Goal: Task Accomplishment & Management: Use online tool/utility

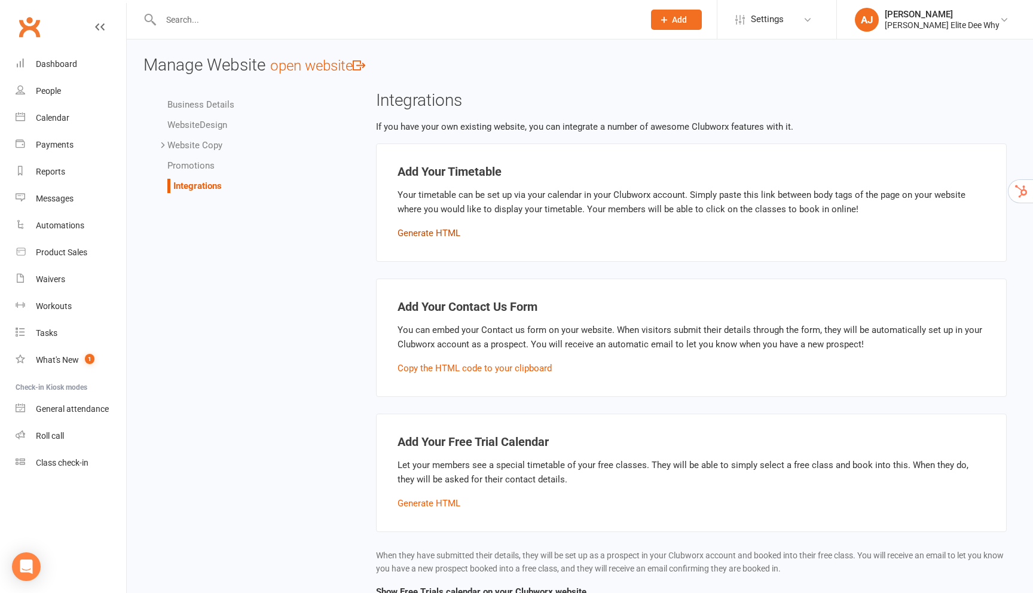
click at [444, 230] on button "Generate HTML" at bounding box center [429, 233] width 63 height 14
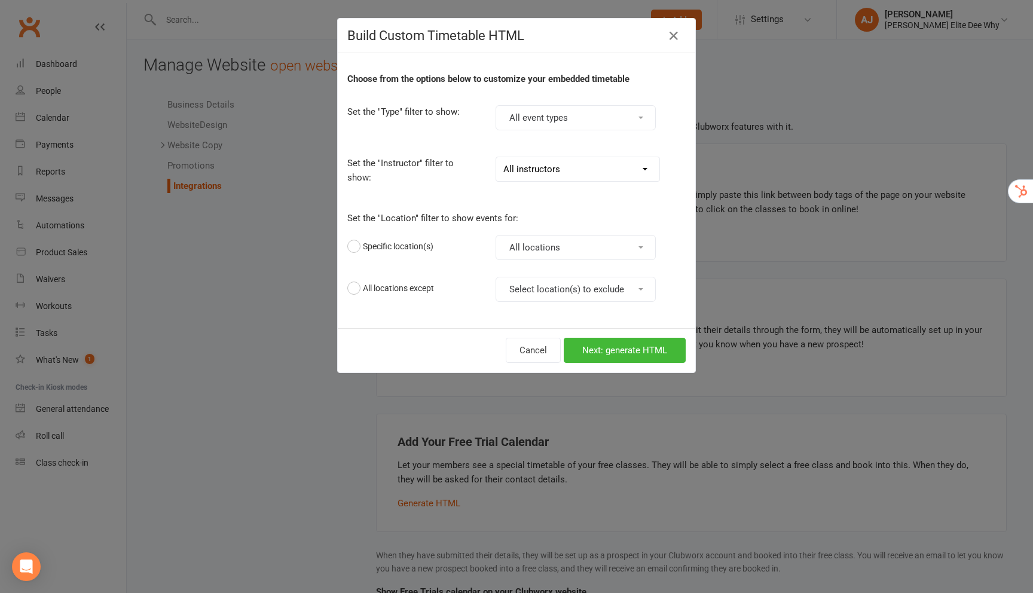
click at [575, 120] on button "All event types" at bounding box center [576, 117] width 160 height 25
click at [552, 172] on link "Class" at bounding box center [555, 170] width 118 height 24
click at [557, 246] on button "All locations" at bounding box center [576, 247] width 160 height 25
click at [512, 328] on link "[GEOGRAPHIC_DATA]" at bounding box center [565, 324] width 138 height 24
click at [526, 253] on button "[GEOGRAPHIC_DATA]" at bounding box center [576, 247] width 160 height 25
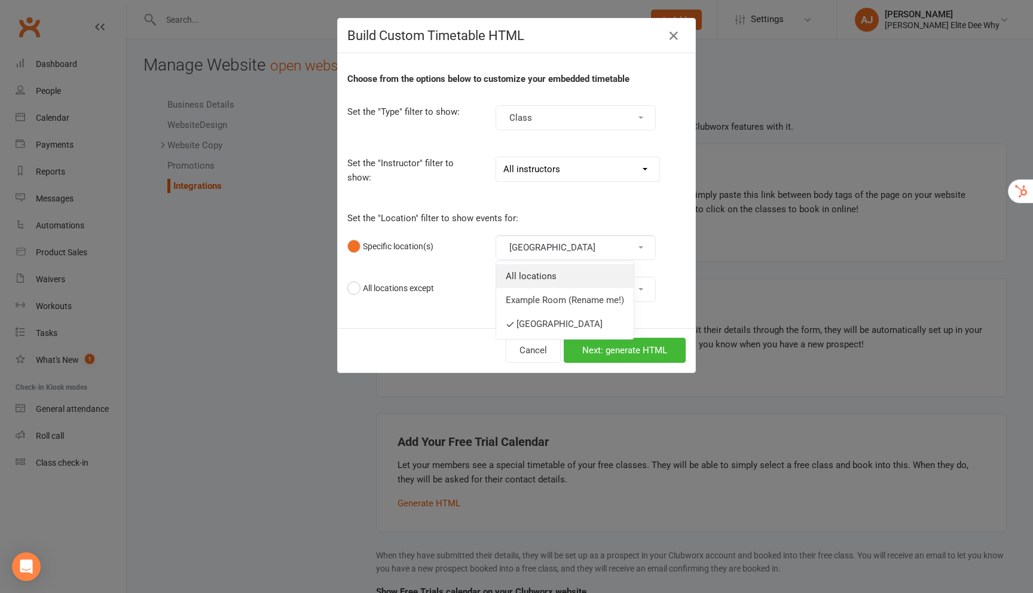
click at [536, 277] on link "All locations" at bounding box center [565, 276] width 138 height 24
click at [516, 290] on button "Select location(s) to exclude" at bounding box center [576, 289] width 160 height 25
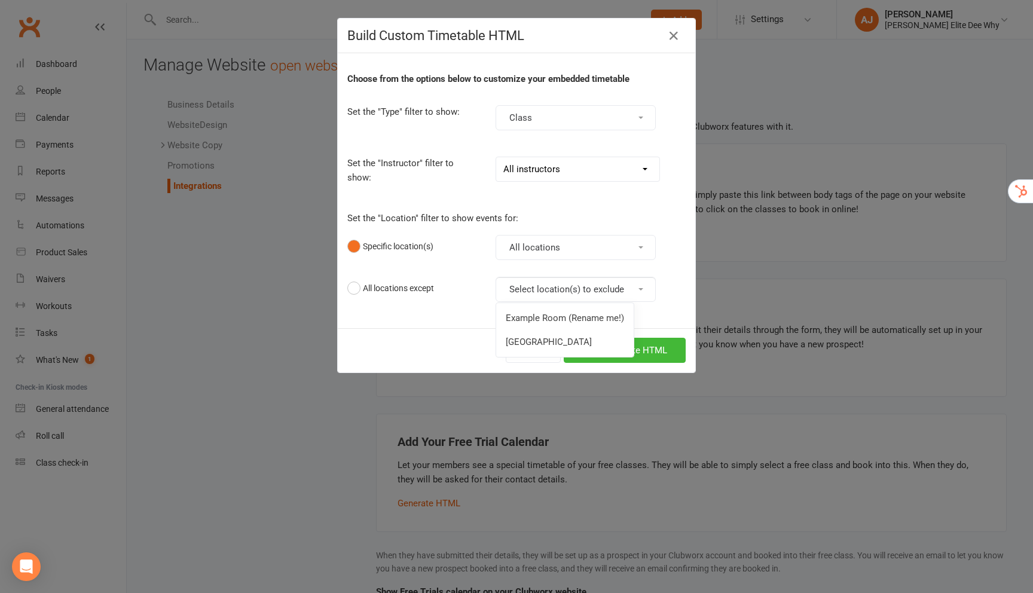
click at [516, 290] on button "Select location(s) to exclude" at bounding box center [576, 289] width 160 height 25
click at [608, 354] on button "Next: generate HTML" at bounding box center [625, 350] width 122 height 25
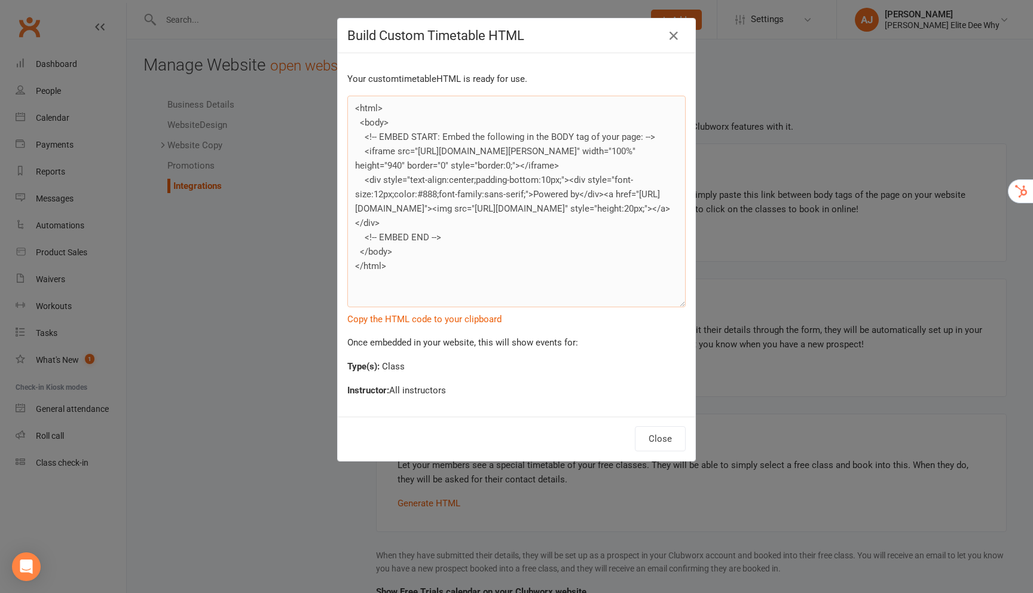
click at [563, 255] on textarea "<html> <body> <!-- EMBED START: Embed the following in the BODY tag of your pag…" at bounding box center [516, 202] width 338 height 212
click at [670, 41] on icon at bounding box center [674, 36] width 14 height 14
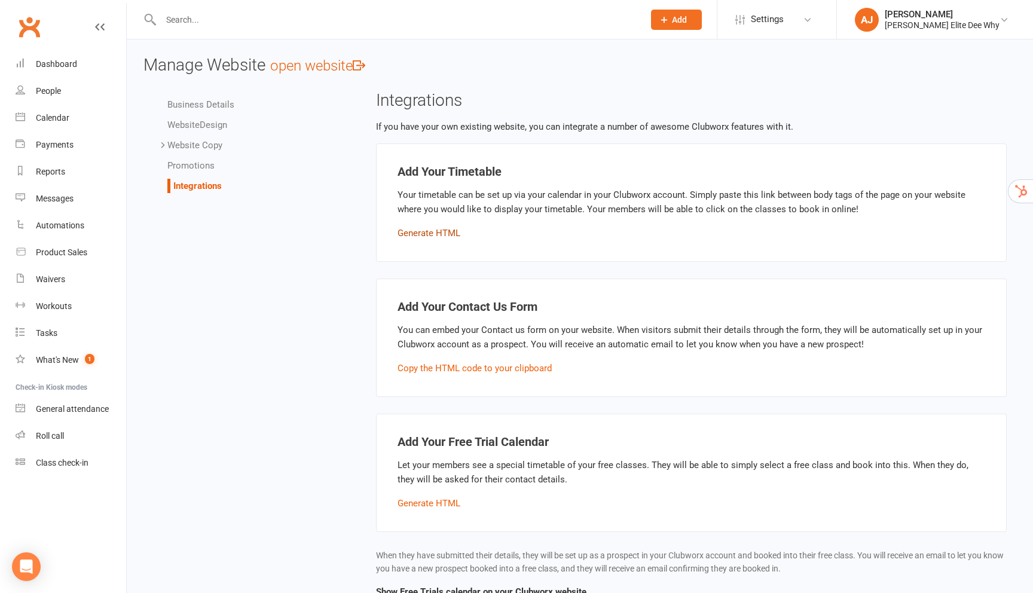
click at [429, 236] on button "Generate HTML" at bounding box center [429, 233] width 63 height 14
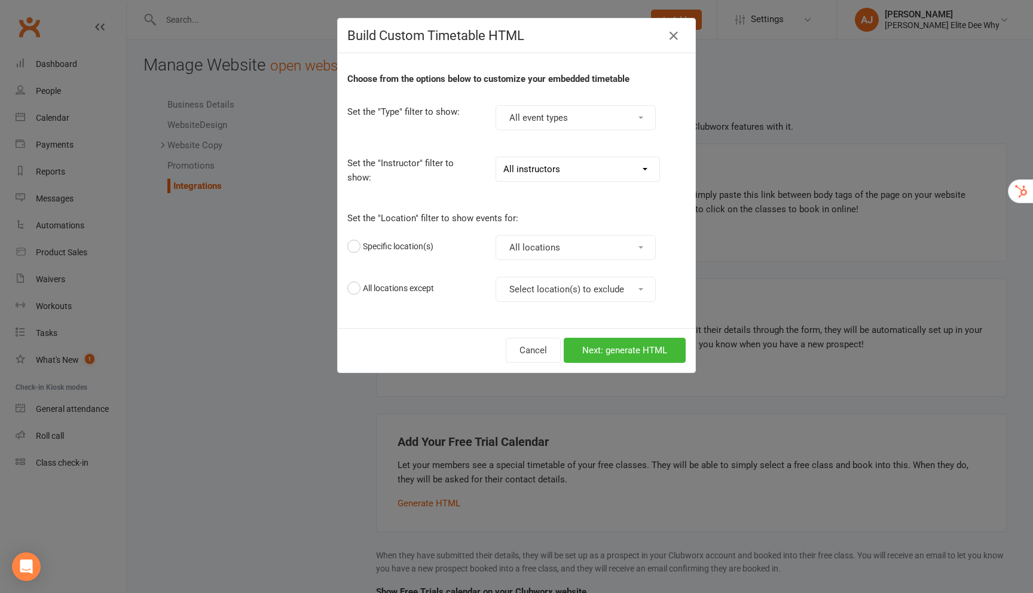
click at [534, 121] on button "All event types" at bounding box center [576, 117] width 160 height 25
click at [532, 140] on link "All event types" at bounding box center [555, 147] width 118 height 24
click at [604, 178] on select "All instructors [PERSON_NAME] [GEOGRAPHIC_DATA][PERSON_NAME]" at bounding box center [577, 169] width 163 height 24
click at [669, 33] on icon at bounding box center [674, 36] width 14 height 14
